Goal: Transaction & Acquisition: Download file/media

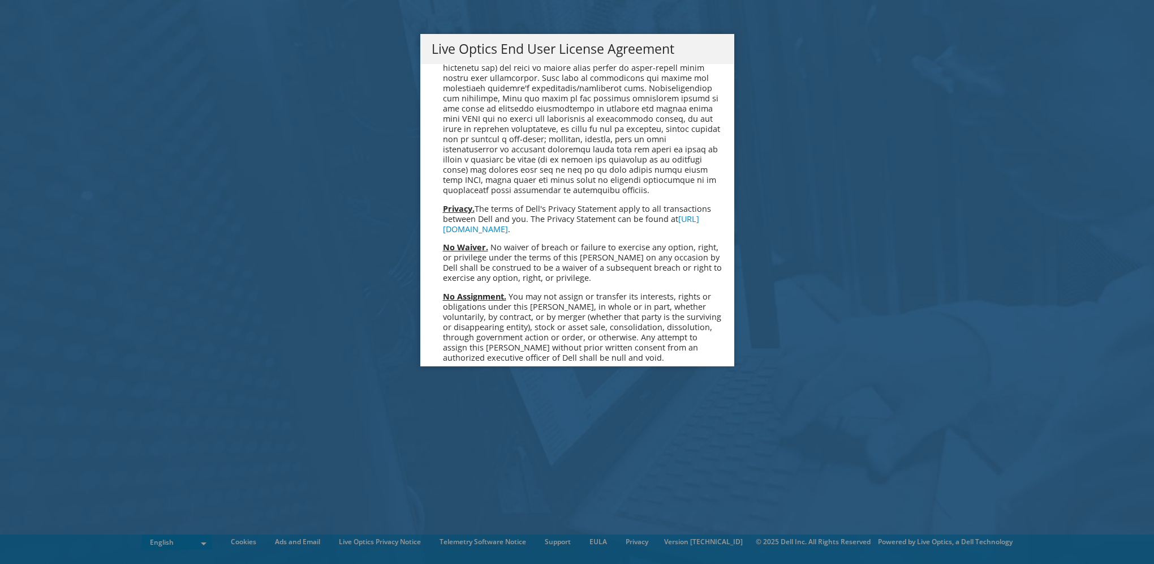
scroll to position [4279, 0]
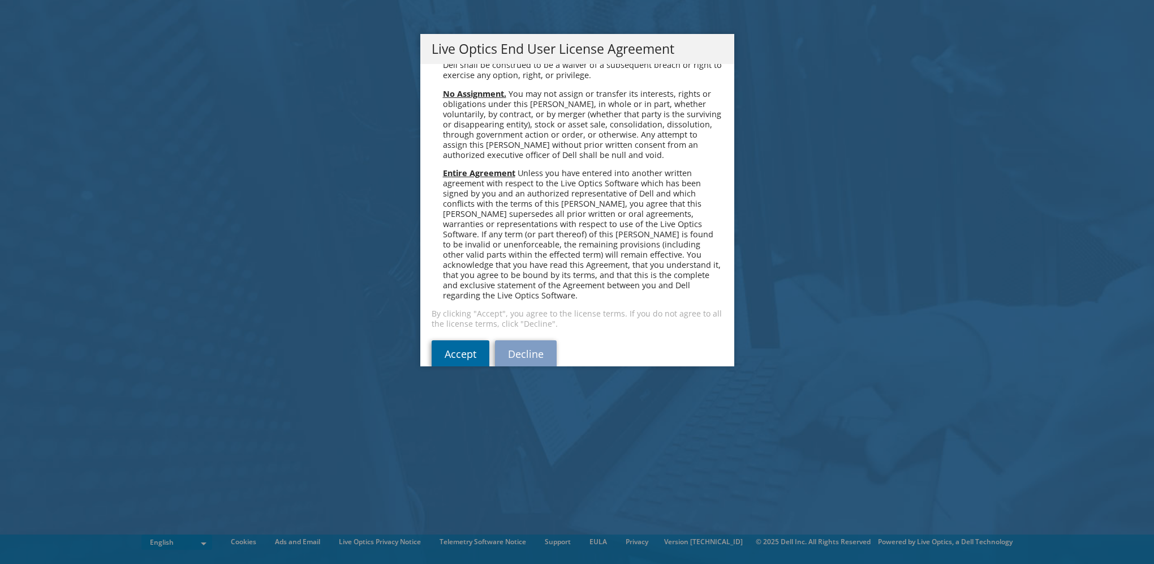
click at [444, 340] on link "Accept" at bounding box center [461, 353] width 58 height 27
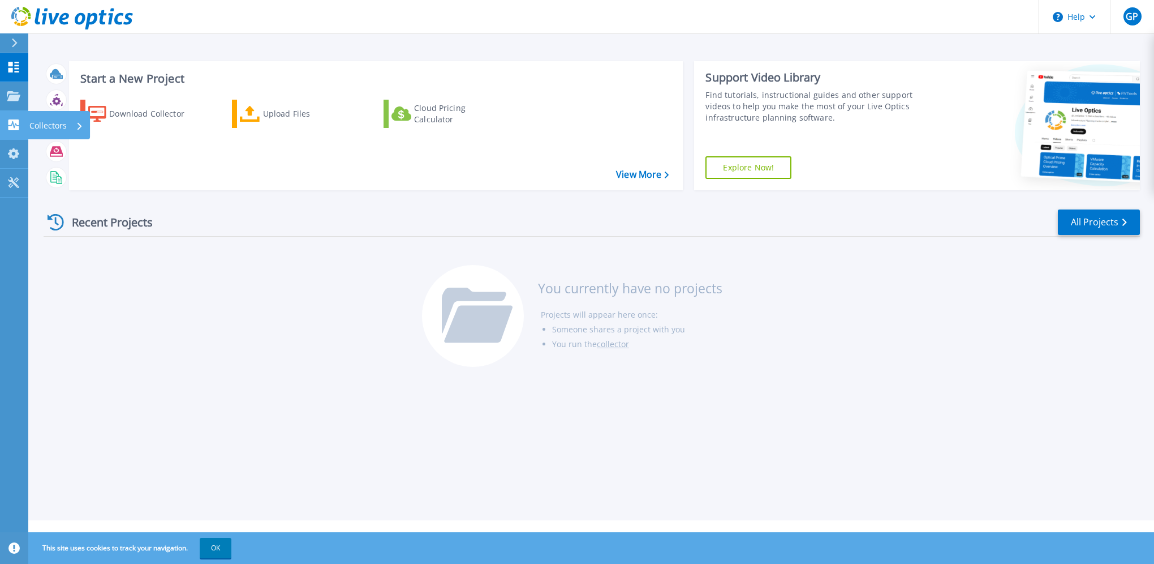
click at [54, 130] on p "Collectors" at bounding box center [47, 125] width 37 height 29
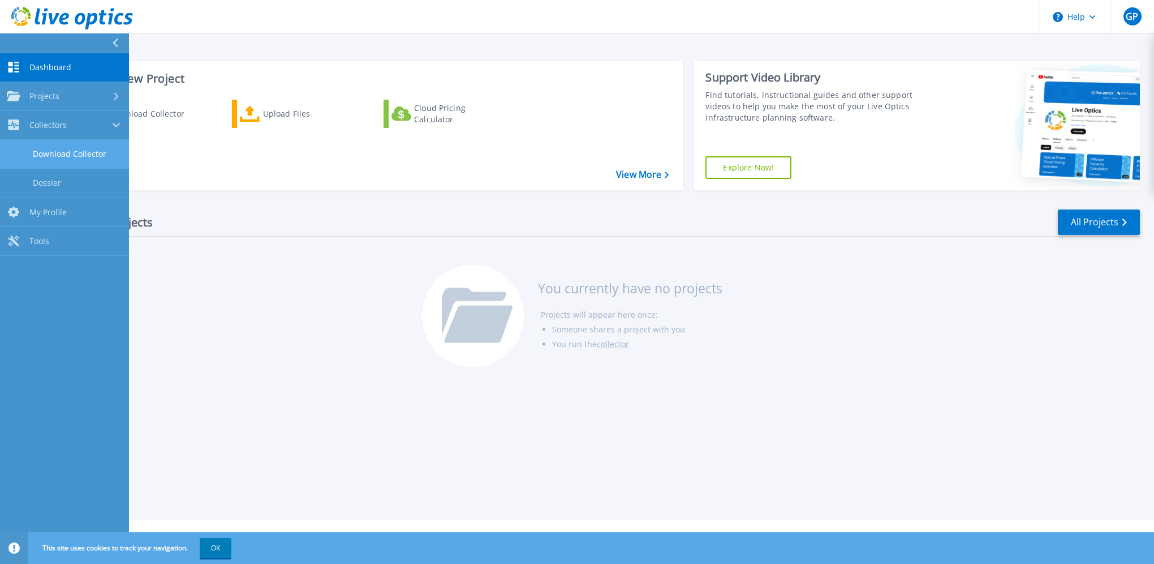
click at [82, 153] on link "Download Collector" at bounding box center [64, 154] width 129 height 29
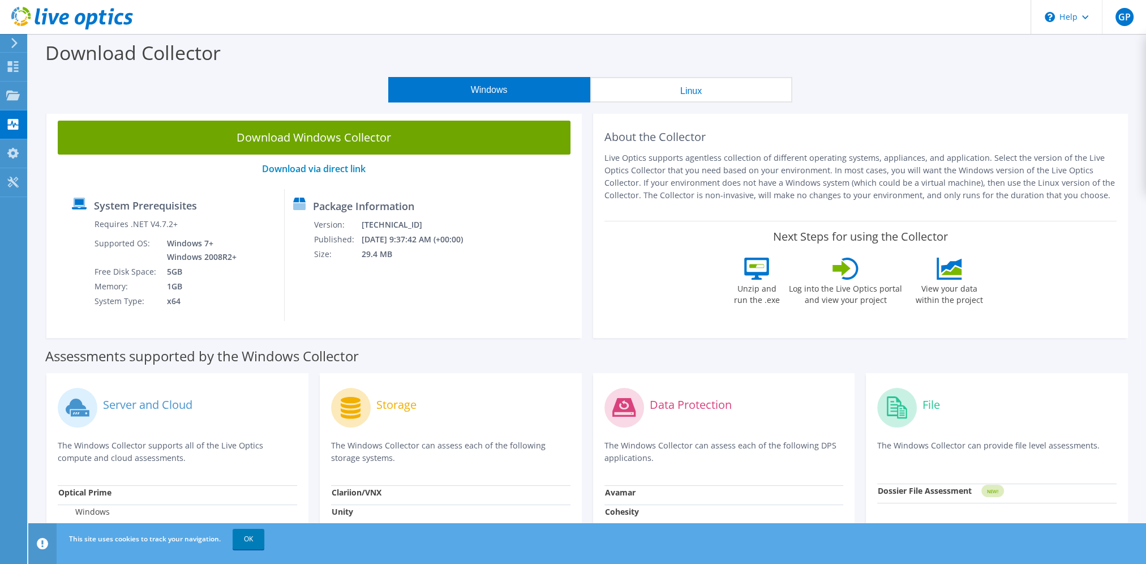
click at [728, 194] on p "Live Optics supports agentless collection of different operating systems, appli…" at bounding box center [860, 177] width 513 height 50
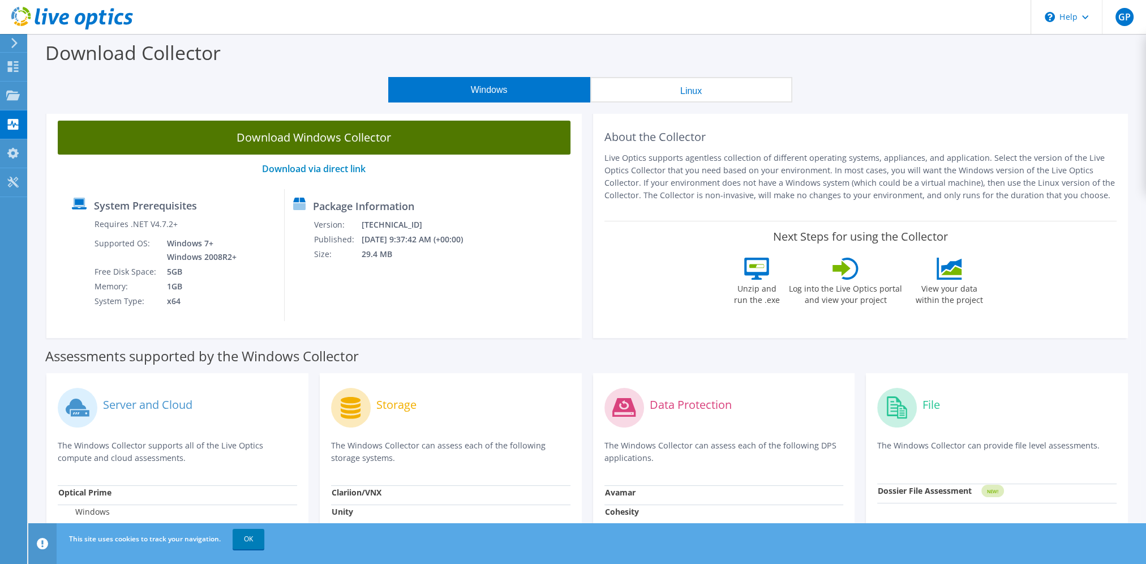
click at [258, 136] on link "Download Windows Collector" at bounding box center [314, 138] width 513 height 34
